Goal: Task Accomplishment & Management: Manage account settings

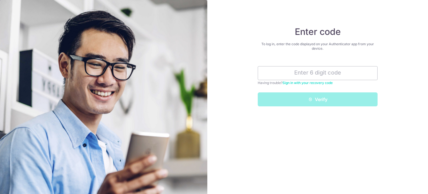
click at [313, 80] on div "Having trouble? Sign in with your recovery code" at bounding box center [318, 83] width 120 height 6
click at [340, 78] on input "text" at bounding box center [318, 73] width 120 height 14
click at [341, 76] on input "text" at bounding box center [318, 73] width 120 height 14
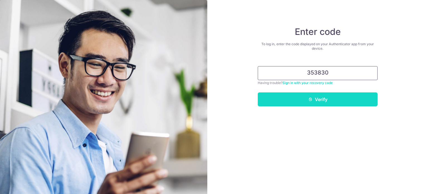
type input "353830"
click at [326, 97] on button "Verify" at bounding box center [318, 99] width 120 height 14
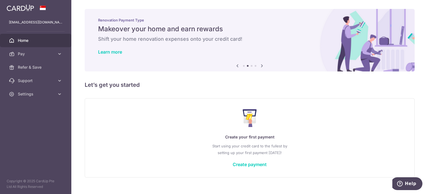
scroll to position [10, 0]
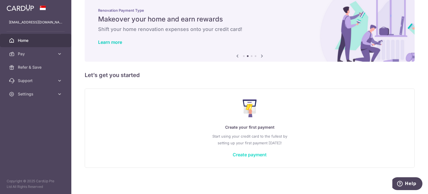
click at [248, 155] on link "Create payment" at bounding box center [250, 155] width 34 height 6
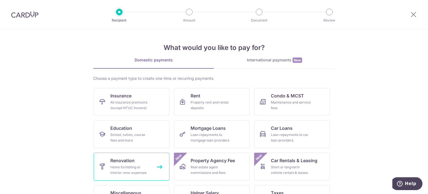
click at [132, 161] on span "Renovation" at bounding box center [122, 160] width 24 height 7
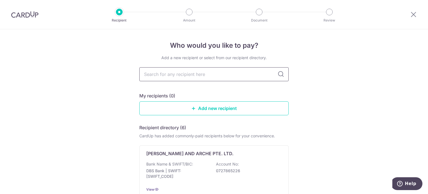
click at [227, 75] on input "text" at bounding box center [213, 74] width 149 height 14
click at [243, 76] on input "text" at bounding box center [213, 74] width 149 height 14
type input "intr"
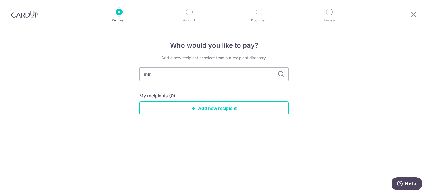
click at [281, 74] on icon at bounding box center [281, 74] width 7 height 7
click at [223, 77] on input "intr" at bounding box center [213, 74] width 149 height 14
click at [232, 72] on input "intr" at bounding box center [213, 74] width 149 height 14
click at [207, 110] on link "Add new recipient" at bounding box center [213, 108] width 149 height 14
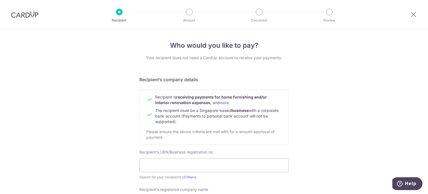
scroll to position [56, 0]
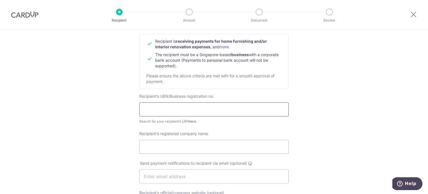
click at [193, 112] on input "text" at bounding box center [213, 109] width 149 height 14
click at [194, 119] on link "here" at bounding box center [192, 121] width 7 height 4
click at [171, 108] on input "text" at bounding box center [213, 109] width 149 height 14
paste input "202139433D"
type input "202139433D"
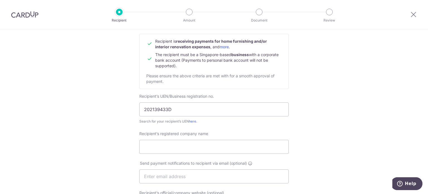
click at [330, 127] on div "Who would you like to pay? Your recipient does not need a CardUp account to rec…" at bounding box center [214, 183] width 428 height 419
click at [202, 150] on input "Recipient’s registered company name" at bounding box center [213, 147] width 149 height 14
paste input "INTR Pte Ltd'."
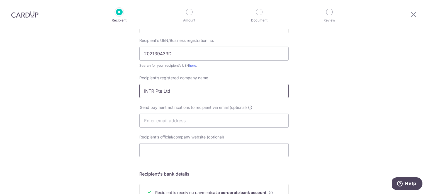
scroll to position [139, 0]
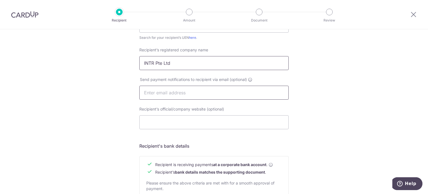
type input "INTR Pte Ltd"
click at [206, 91] on input "text" at bounding box center [213, 93] width 149 height 14
click at [308, 94] on div "Who would you like to pay? Your recipient does not need a CardUp account to rec…" at bounding box center [214, 99] width 428 height 419
click at [168, 121] on input "Recipient’s official/company website (optional)" at bounding box center [213, 122] width 149 height 14
paste input "https://www.intr.sg/"
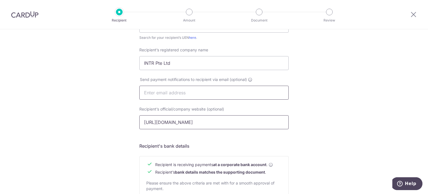
type input "https://www.intr.sg/"
click at [181, 93] on input "text" at bounding box center [213, 93] width 149 height 14
click at [323, 97] on div "Who would you like to pay? Your recipient does not need a CardUp account to rec…" at bounding box center [214, 99] width 428 height 419
click at [234, 93] on input "text" at bounding box center [213, 93] width 149 height 14
click at [321, 89] on div "Who would you like to pay? Your recipient does not need a CardUp account to rec…" at bounding box center [214, 99] width 428 height 419
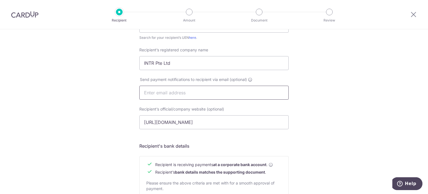
click at [190, 90] on input "text" at bounding box center [213, 93] width 149 height 14
paste input "thomas@intr.sg"
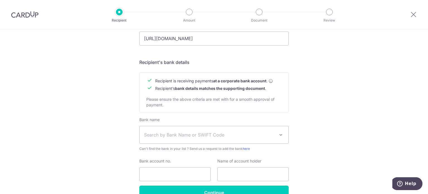
scroll to position [251, 0]
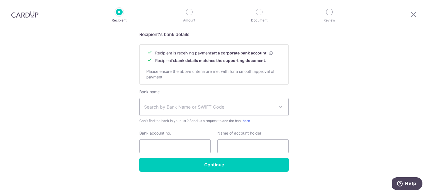
type input "thomas@intr.sg"
click at [280, 105] on span at bounding box center [281, 106] width 7 height 7
click at [265, 105] on span "Search by Bank Name or SWIFT Code" at bounding box center [209, 106] width 131 height 7
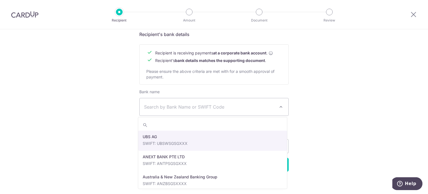
click at [278, 106] on span at bounding box center [281, 106] width 7 height 7
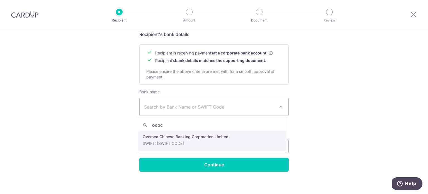
type input "ocbc"
select select "12"
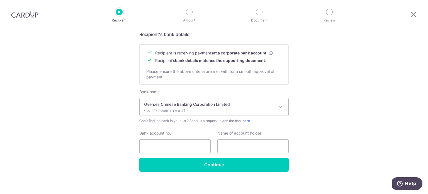
scroll to position [254, 0]
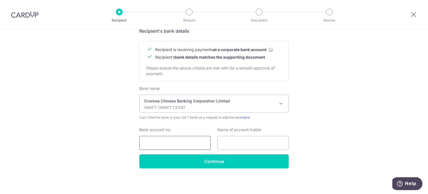
click at [181, 140] on input "Bank account no." at bounding box center [174, 143] width 71 height 14
paste input "601-701-600-001"
type input "601-701-600-001"
click at [238, 138] on input "text" at bounding box center [252, 143] width 71 height 14
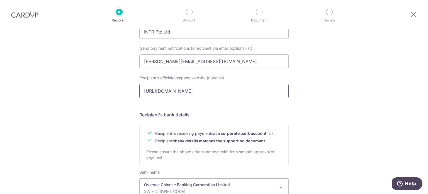
scroll to position [115, 0]
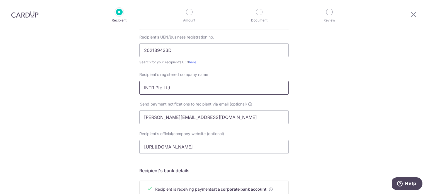
drag, startPoint x: 172, startPoint y: 87, endPoint x: 125, endPoint y: 86, distance: 46.6
click at [125, 86] on div "Who would you like to pay? Your recipient does not need a CardUp account to rec…" at bounding box center [214, 123] width 428 height 419
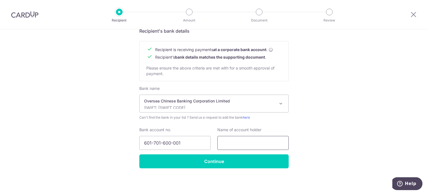
click at [253, 137] on input "text" at bounding box center [252, 143] width 71 height 14
paste input "INTR Pte Ltd"
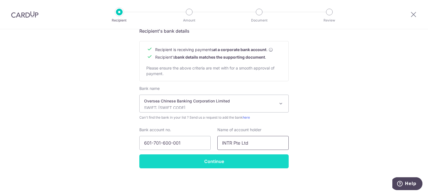
type input "INTR Pte Ltd"
click at [211, 156] on input "Continue" at bounding box center [213, 161] width 149 height 14
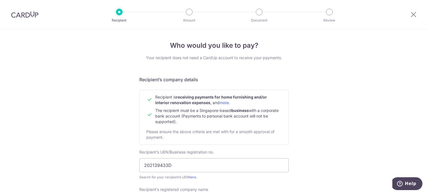
scroll to position [268, 0]
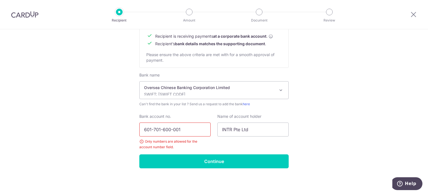
click at [153, 128] on input "601-701-600-001" at bounding box center [174, 129] width 71 height 14
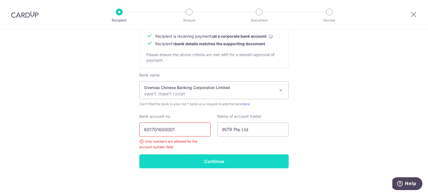
type input "601701600001"
click at [202, 163] on input "Continue" at bounding box center [213, 161] width 149 height 14
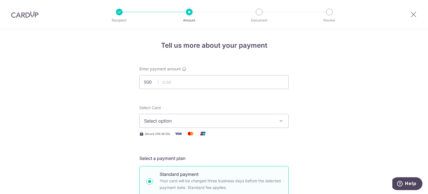
click at [279, 122] on icon "button" at bounding box center [282, 121] width 6 height 6
click at [32, 16] on img at bounding box center [24, 14] width 27 height 7
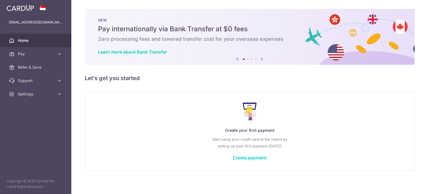
scroll to position [3, 0]
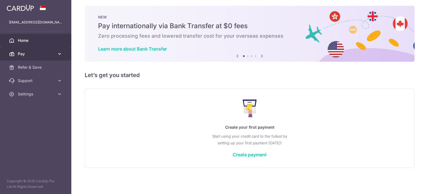
click at [61, 54] on icon at bounding box center [60, 54] width 6 height 6
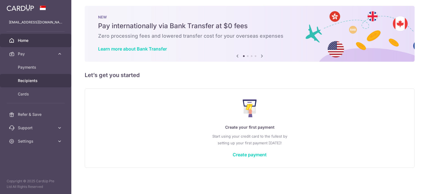
click at [34, 79] on span "Recipients" at bounding box center [36, 81] width 37 height 6
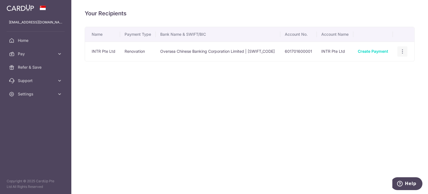
click at [403, 47] on div "View/Edit Linked Payments" at bounding box center [403, 51] width 10 height 10
click at [403, 52] on icon "button" at bounding box center [403, 52] width 6 height 6
click at [377, 65] on span "View/Edit" at bounding box center [384, 67] width 38 height 7
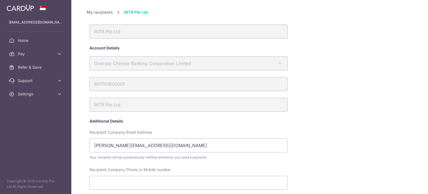
click at [369, 78] on div "My recipients INTR Pte Ltd INTR Pte Ltd Account Details Oversea Chinese Banking…" at bounding box center [250, 190] width 326 height 363
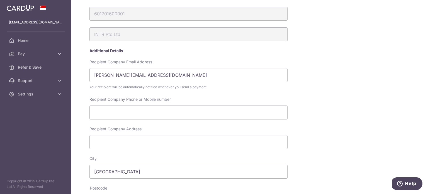
scroll to position [98, 0]
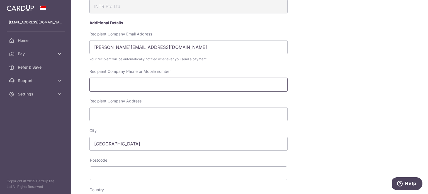
click at [137, 85] on input "Recipient Company Phone or Mobile number" at bounding box center [189, 85] width 198 height 14
paste input "9640 2661"
click at [107, 84] on input "9640 2661" at bounding box center [189, 85] width 198 height 14
type input "96402661"
click at [289, 90] on div "Recipient Company Phone or Mobile number 96402661" at bounding box center [209, 84] width 245 height 30
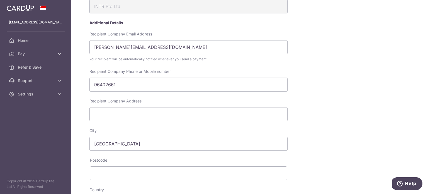
click at [322, 89] on div "Recipient Company Phone or Mobile number 96402661" at bounding box center [209, 84] width 245 height 30
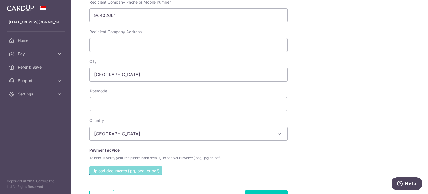
scroll to position [195, 0]
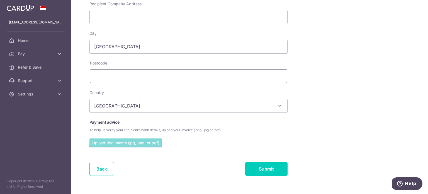
click at [157, 78] on input "text" at bounding box center [188, 76] width 197 height 14
click at [162, 76] on input "text" at bounding box center [188, 76] width 197 height 14
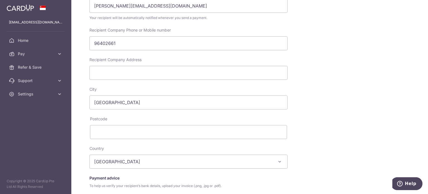
scroll to position [112, 0]
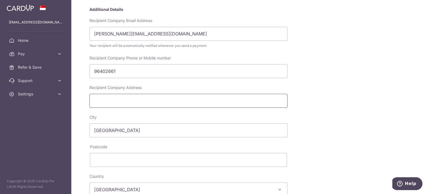
click at [152, 100] on input "Recipient Company Address" at bounding box center [189, 101] width 198 height 14
paste input "39A Jalan Pemimpin #05-02A, Halycon Building, Singapore 577183"
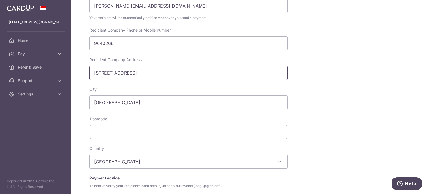
scroll to position [167, 0]
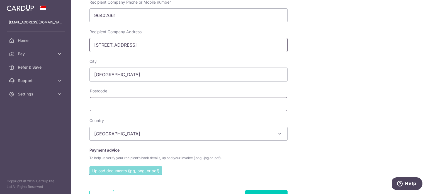
type input "39A Jalan Pemimpin #05-02A, Halycon Building, Singapore 577183"
click at [113, 102] on input "text" at bounding box center [188, 104] width 197 height 14
type input "577183"
click at [341, 102] on div "My recipients INTR Pte Ltd INTR Pte Ltd Account Details Oversea Chinese Banking…" at bounding box center [250, 26] width 326 height 369
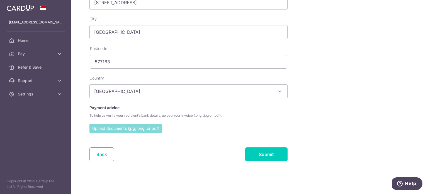
click at [148, 124] on input "file" at bounding box center [126, 128] width 73 height 8
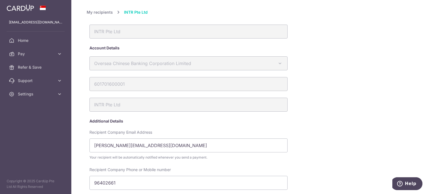
scroll to position [230, 0]
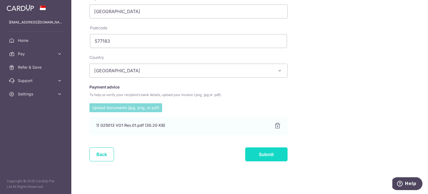
click at [269, 148] on input "Submit" at bounding box center [266, 154] width 42 height 14
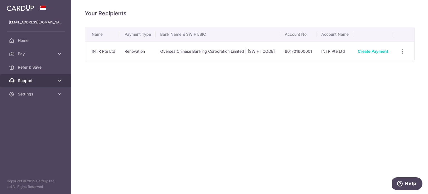
click at [61, 79] on icon at bounding box center [60, 81] width 6 height 6
click at [157, 95] on div "Your Recipients Name Payment Type Bank Name & SWIFT/BIC Account No. Account Nam…" at bounding box center [249, 97] width 357 height 194
